Goal: Task Accomplishment & Management: Use online tool/utility

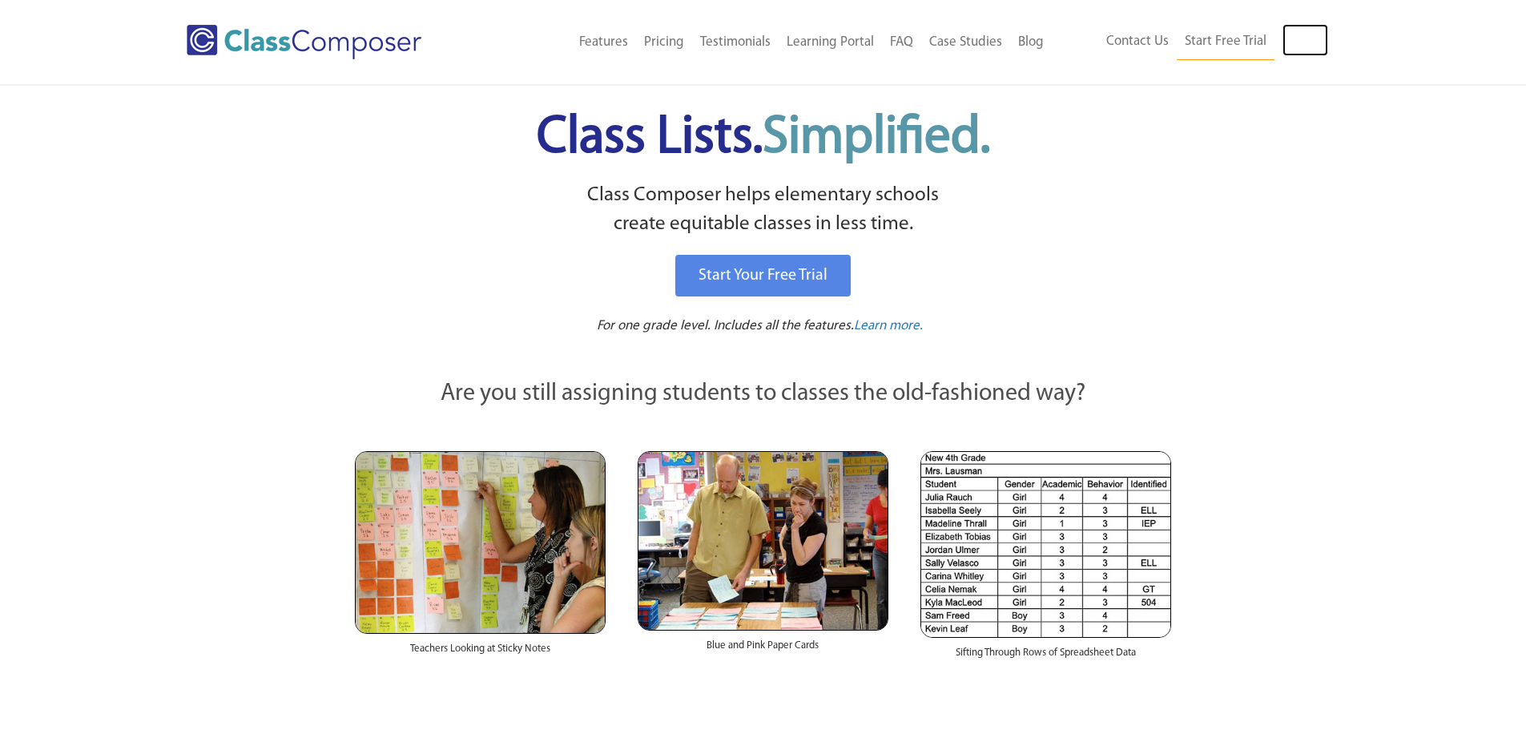
click at [1310, 50] on link "Log In" at bounding box center [1305, 40] width 46 height 32
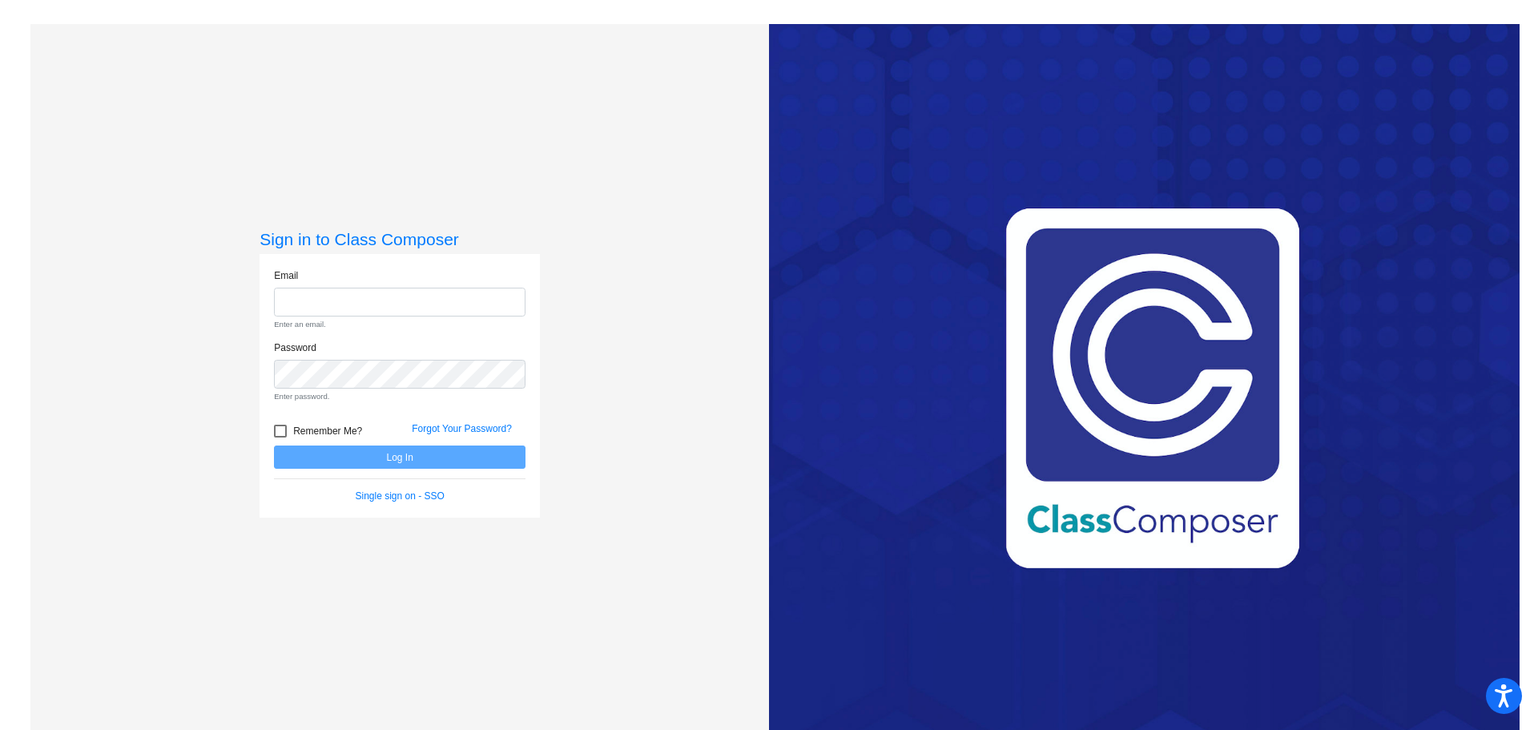
click at [392, 437] on form "Email Enter an email. Password Enter password. Remember Me? Forgot Your Passwor…" at bounding box center [400, 385] width 252 height 235
click at [338, 286] on div "Email Enter an email." at bounding box center [400, 299] width 252 height 62
click at [342, 312] on input "email" at bounding box center [400, 303] width 252 height 30
type input "[EMAIL_ADDRESS][DOMAIN_NAME]"
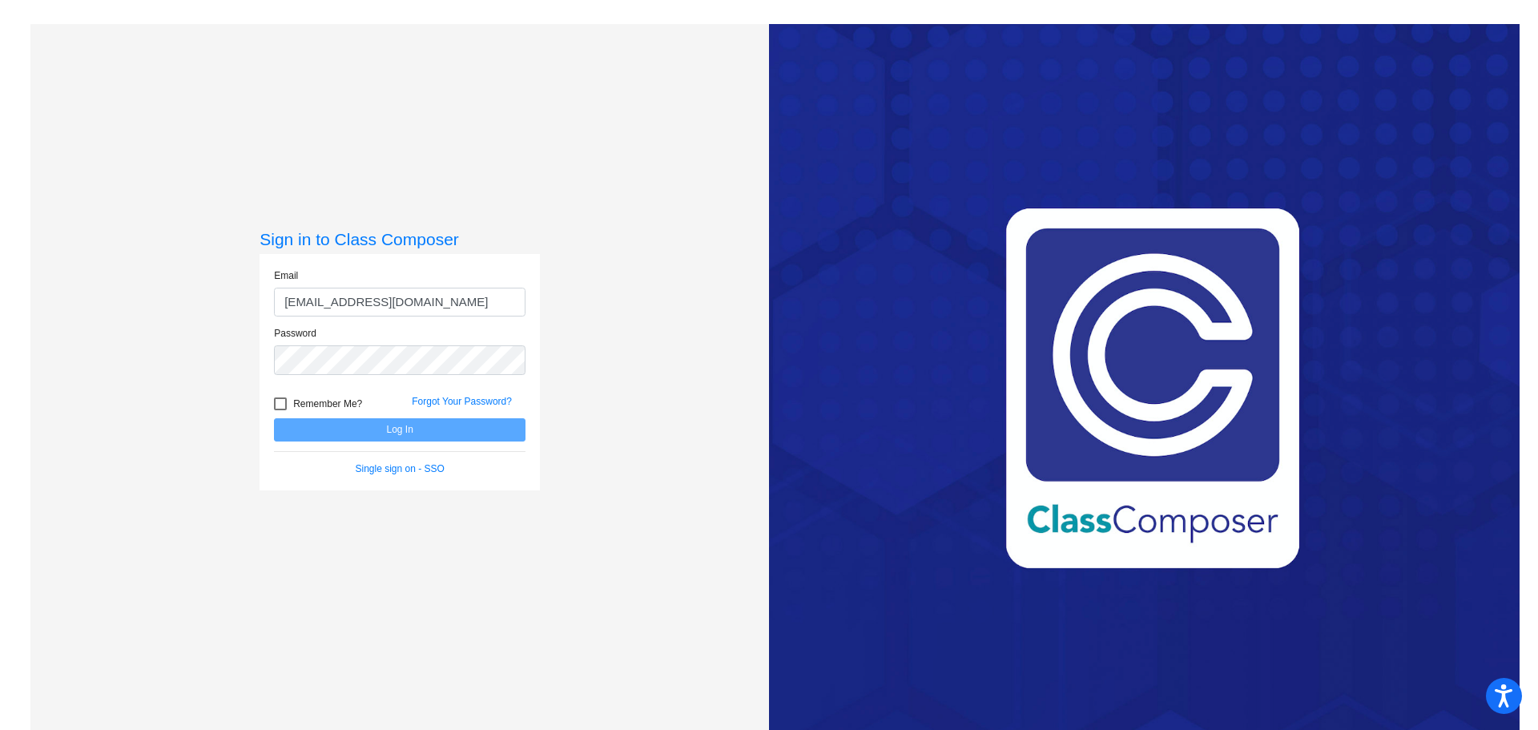
click at [508, 188] on div "Sign in to Class Composer Email [EMAIL_ADDRESS][DOMAIN_NAME] Password Remember …" at bounding box center [399, 389] width 739 height 730
click at [274, 418] on button "Log In" at bounding box center [400, 429] width 252 height 23
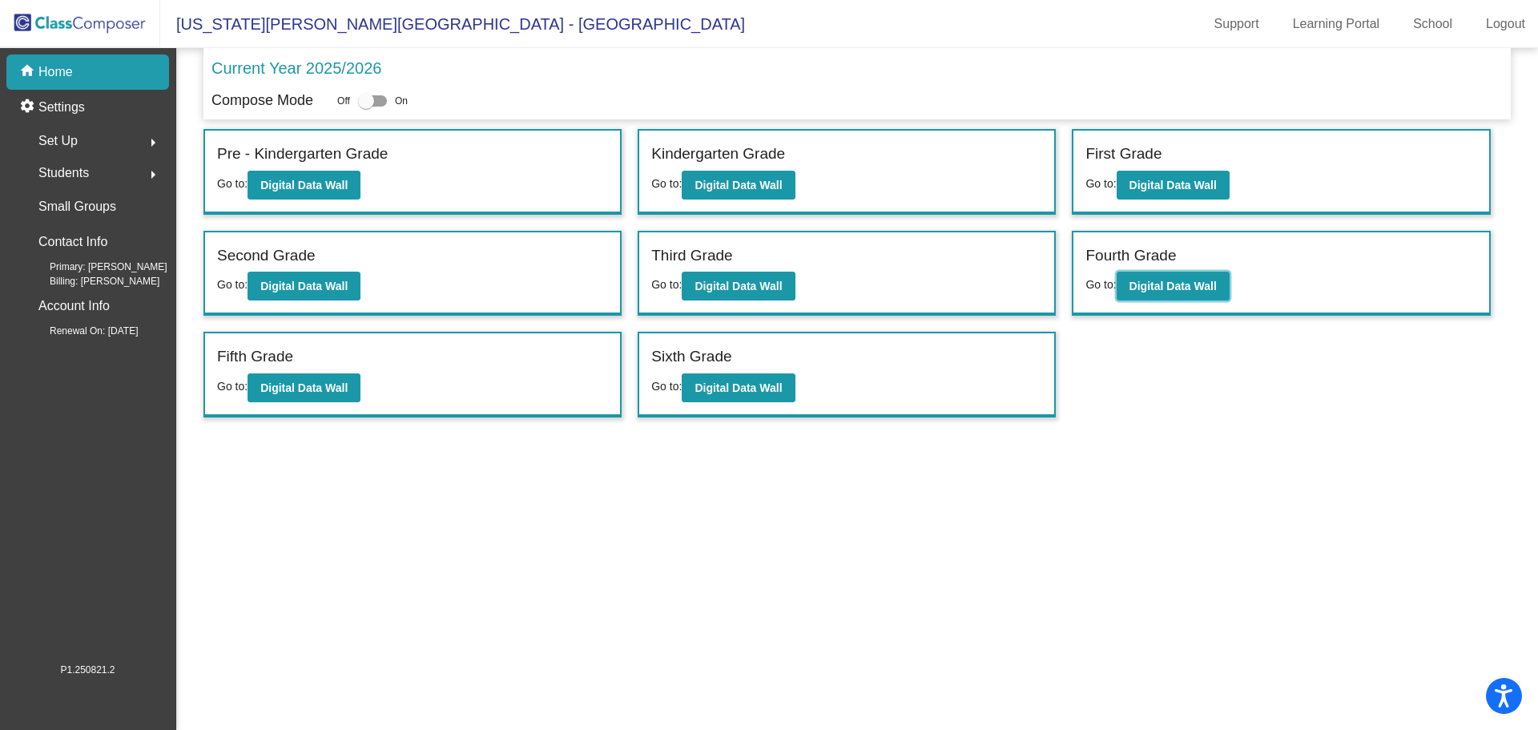
click at [1194, 300] on button "Digital Data Wall" at bounding box center [1173, 286] width 113 height 29
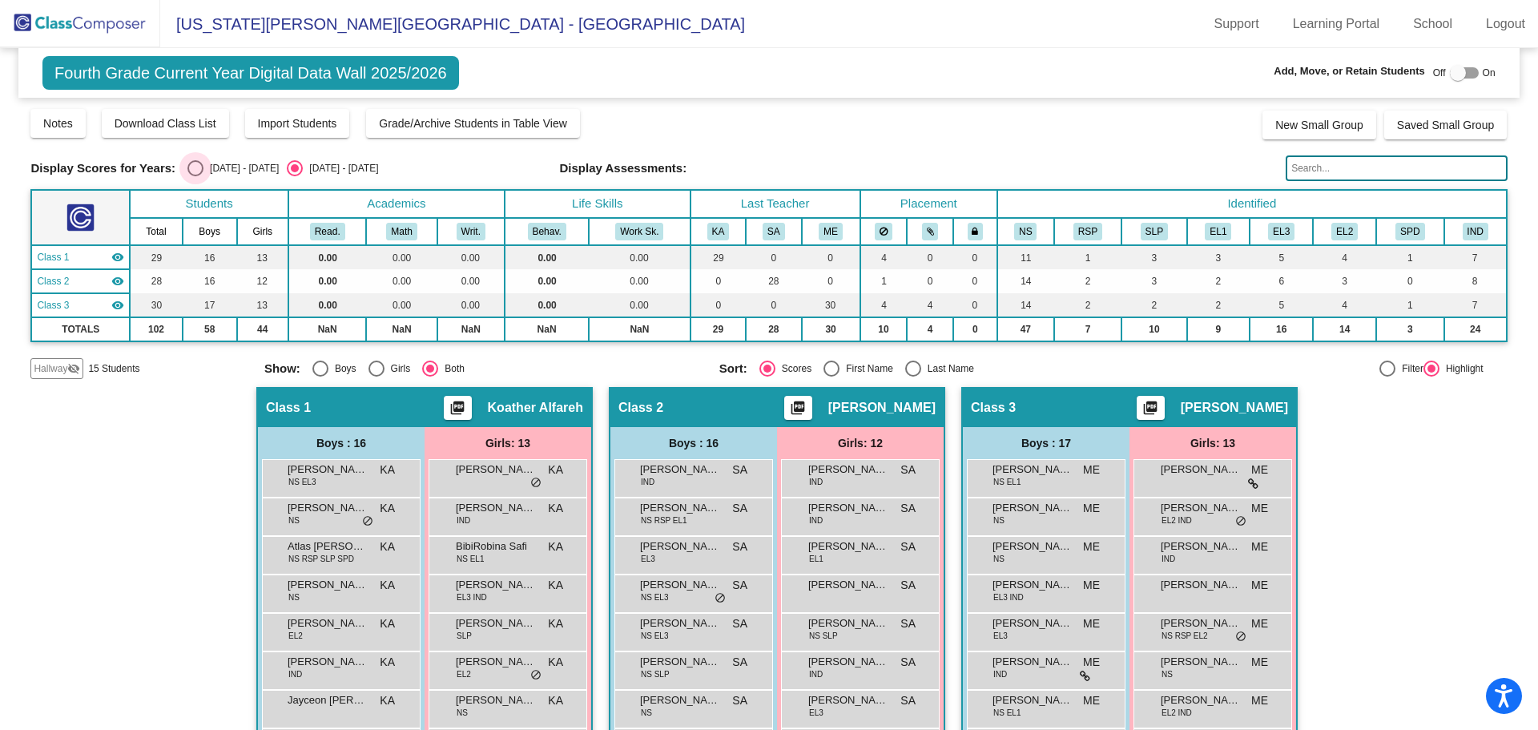
click at [199, 167] on div "Select an option" at bounding box center [195, 168] width 16 height 16
click at [195, 176] on input "[DATE] - [DATE]" at bounding box center [195, 176] width 1 height 1
radio input "true"
